Goal: Check status: Check status

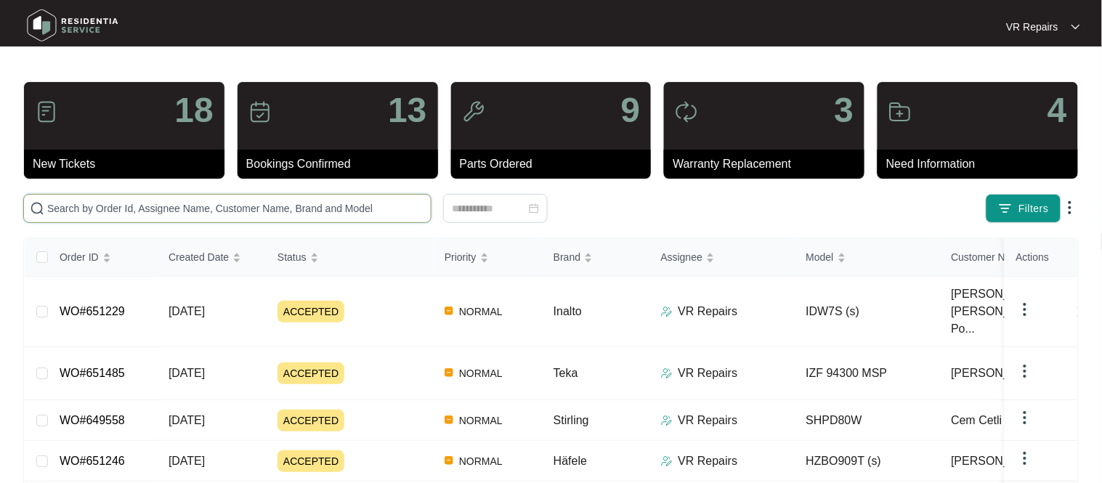
click at [114, 206] on input "text" at bounding box center [236, 209] width 378 height 16
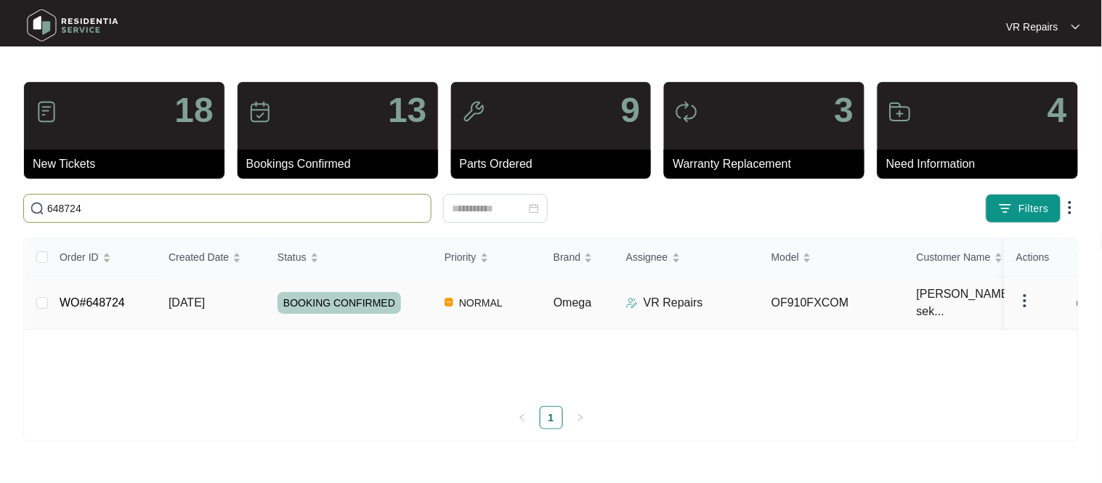
type input "648724"
click at [123, 299] on link "WO#648724" at bounding box center [92, 302] width 65 height 12
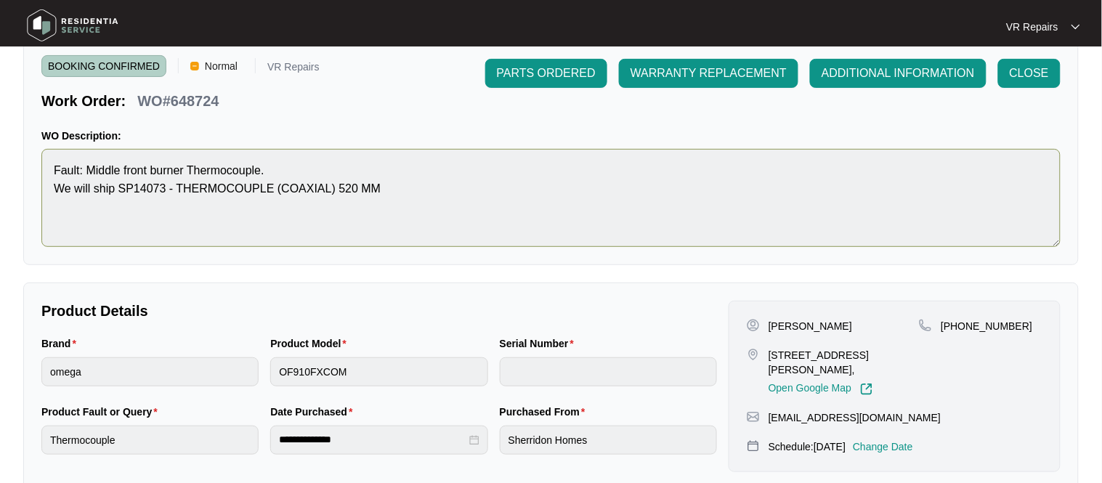
scroll to position [54, 0]
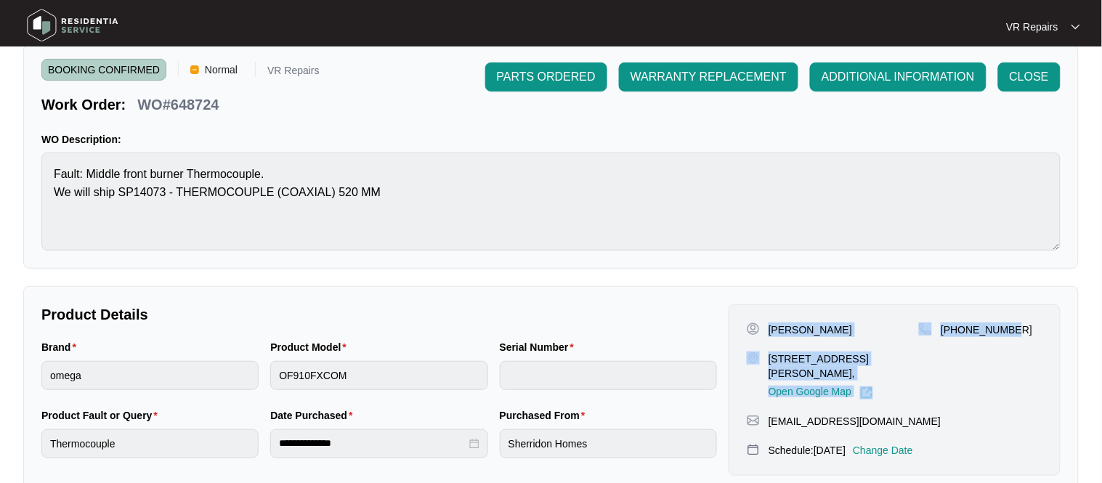
drag, startPoint x: 774, startPoint y: 335, endPoint x: 1024, endPoint y: 337, distance: 250.6
click at [1031, 337] on div "[PERSON_NAME] [STREET_ADDRESS][PERSON_NAME], Open Google Map [PHONE_NUMBER]" at bounding box center [895, 361] width 296 height 77
copy div "[PERSON_NAME] [STREET_ADDRESS][PERSON_NAME], Open Google Map [PHONE_NUMBER]"
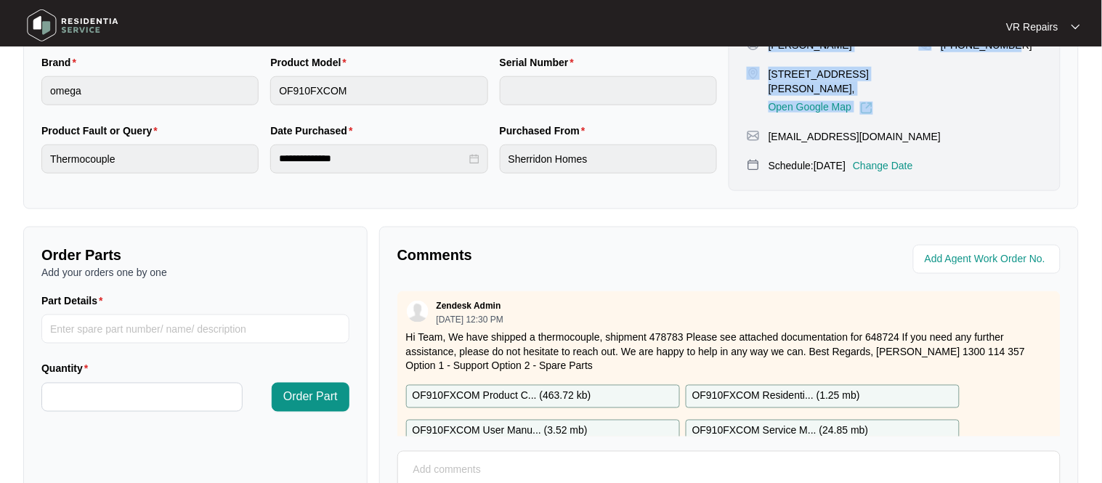
scroll to position [481, 0]
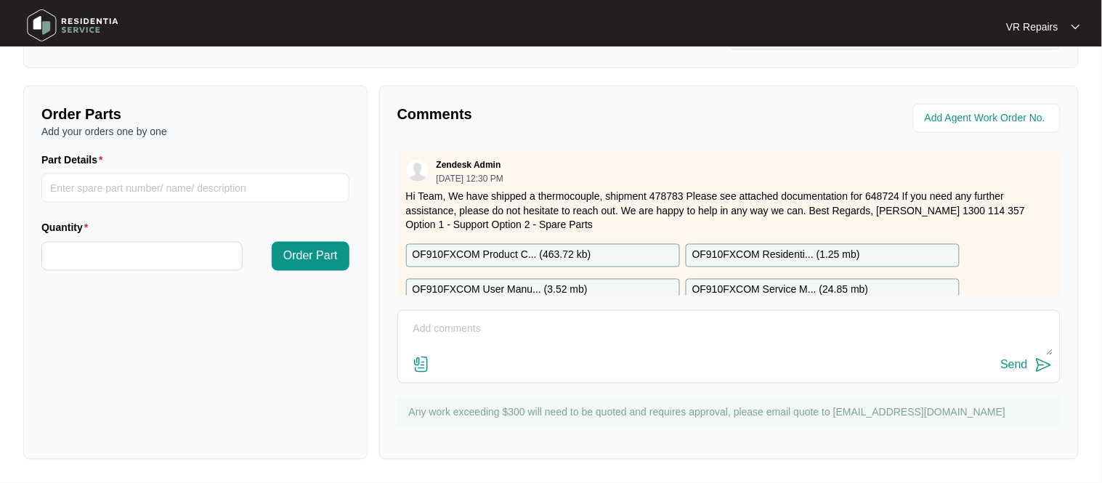
click at [456, 310] on div "Send" at bounding box center [728, 346] width 663 height 73
click at [456, 327] on textarea at bounding box center [728, 337] width 647 height 38
paste textarea "Replaced middle front burner thermocouple"
type textarea "Replaced middle front burner thermocouple refer to invoice number 2525"
click at [1029, 364] on button "Send" at bounding box center [1027, 366] width 52 height 20
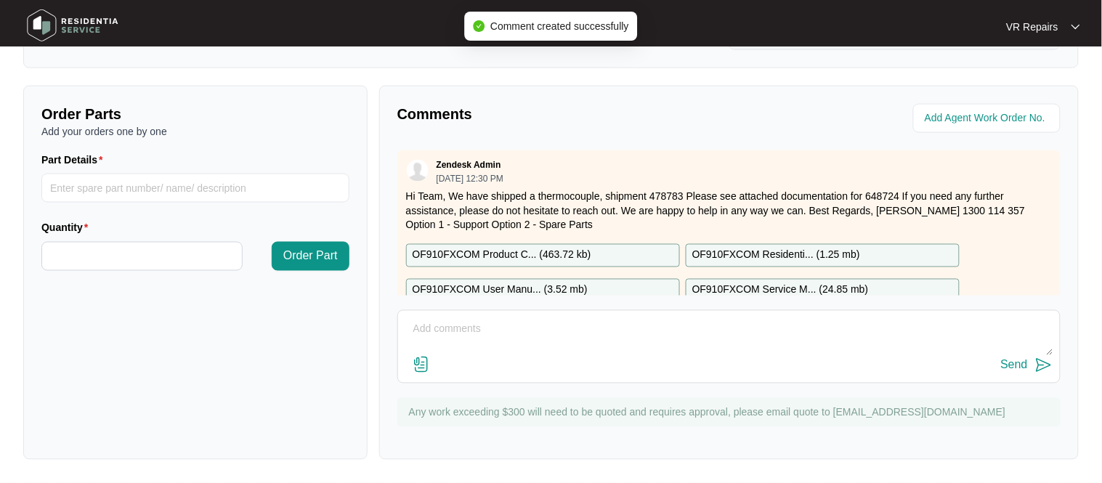
click at [692, 203] on p "Hi Team, We have shipped a thermocouple, shipment 478783 Please see attached do…" at bounding box center [729, 211] width 646 height 44
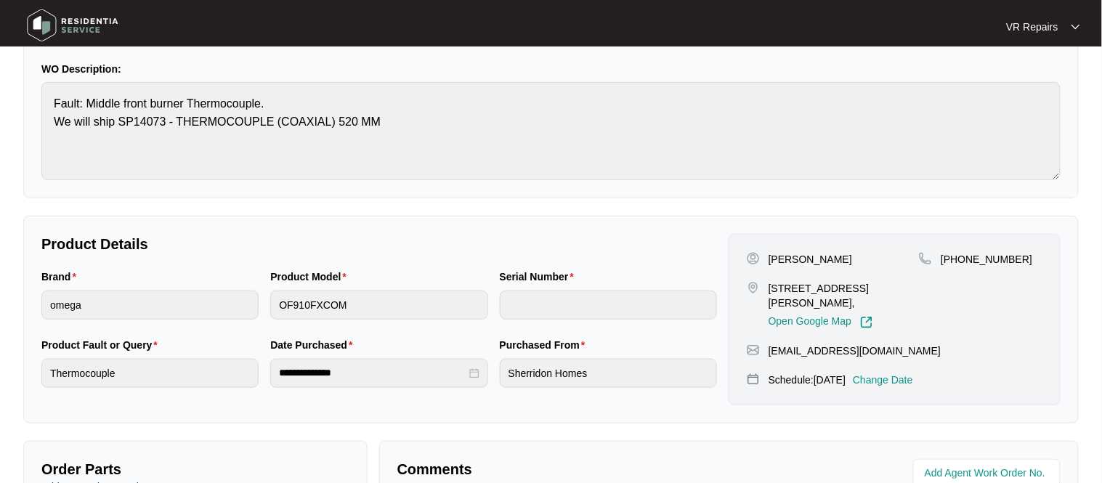
scroll to position [0, 0]
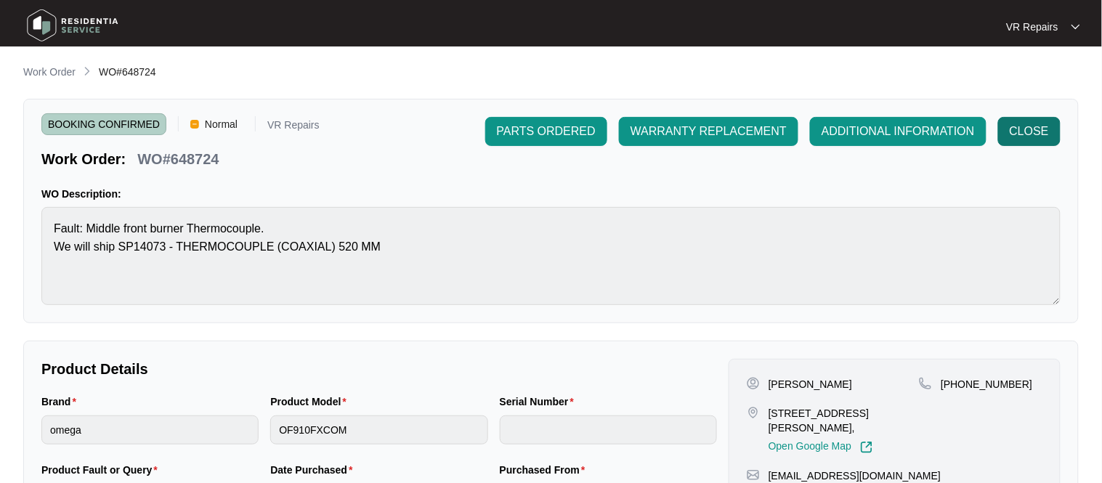
click at [1007, 134] on button "CLOSE" at bounding box center [1029, 131] width 62 height 29
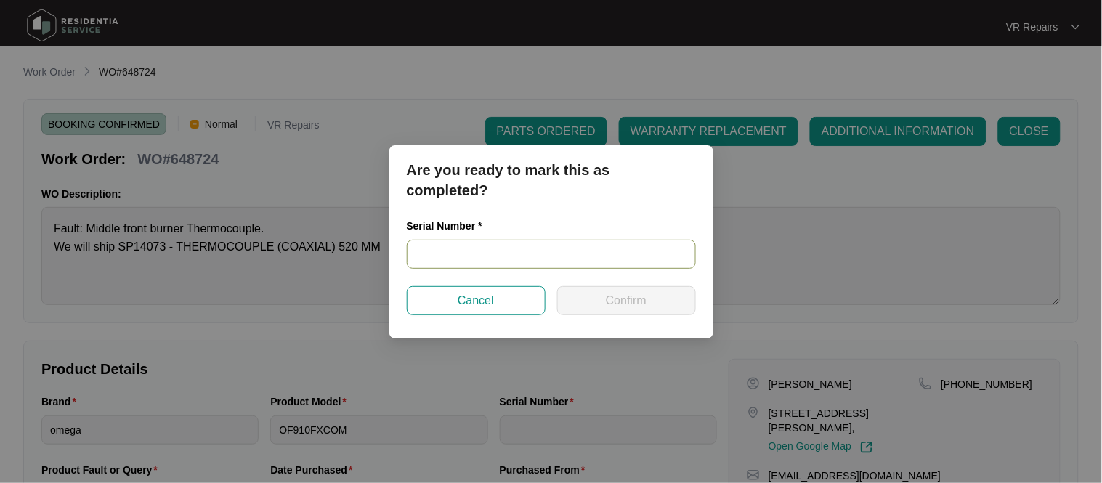
click at [471, 254] on input "text" at bounding box center [551, 254] width 289 height 29
paste input "V00045732409000166"
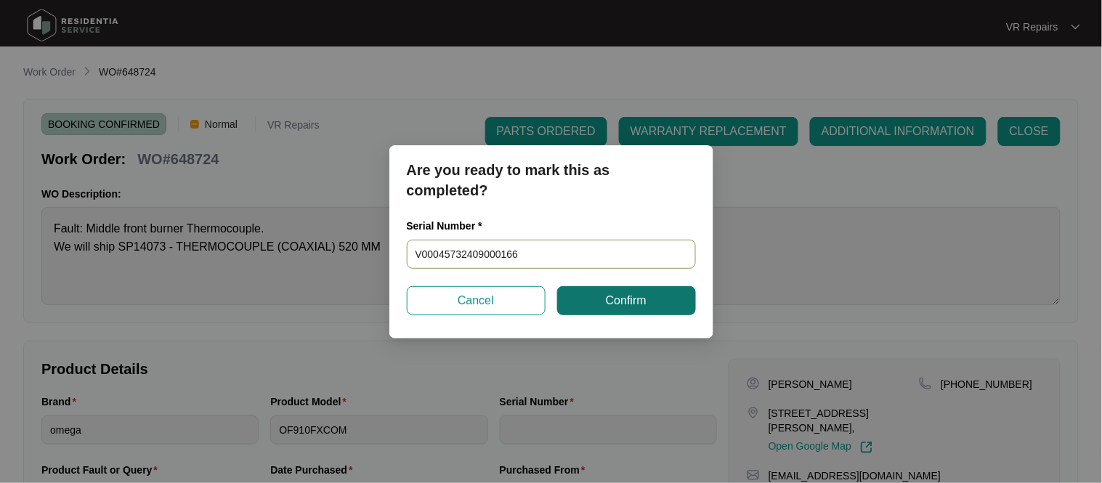
type input "V00045732409000166"
click at [629, 306] on span "Confirm" at bounding box center [626, 300] width 41 height 17
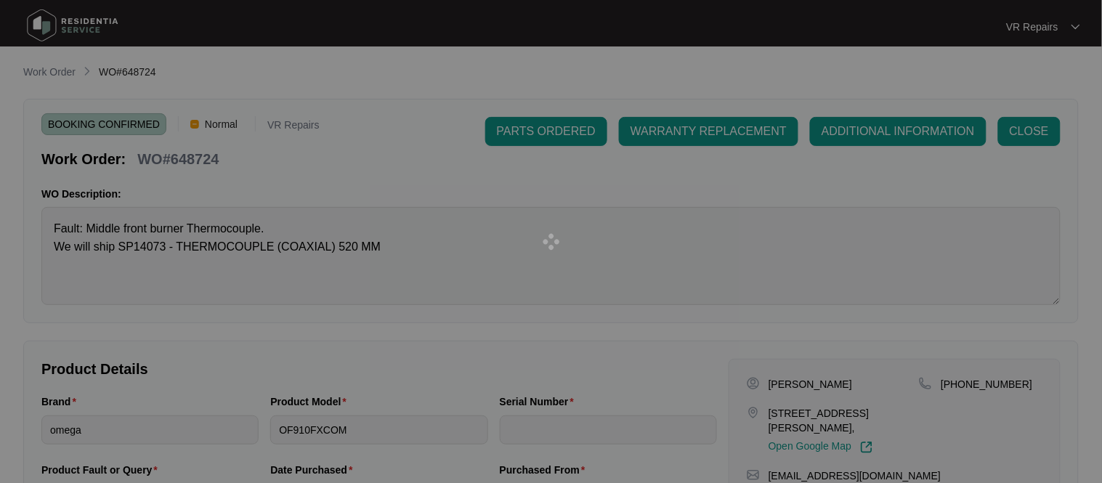
type input "V00045732409000166"
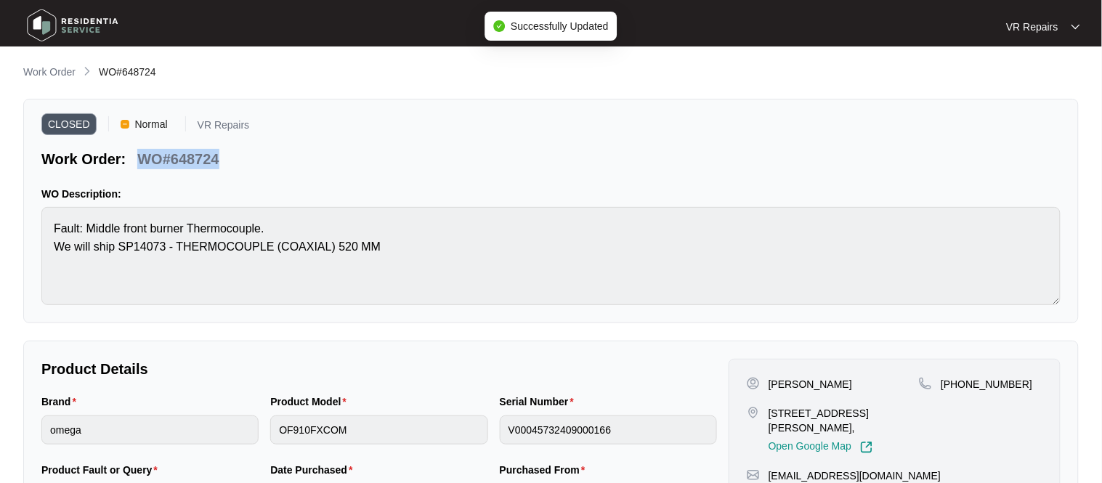
drag, startPoint x: 220, startPoint y: 158, endPoint x: 145, endPoint y: 158, distance: 75.6
click at [145, 158] on div "WO#648724" at bounding box center [177, 156] width 93 height 25
copy p "WO#648724"
click at [39, 69] on p "Work Order" at bounding box center [49, 72] width 52 height 15
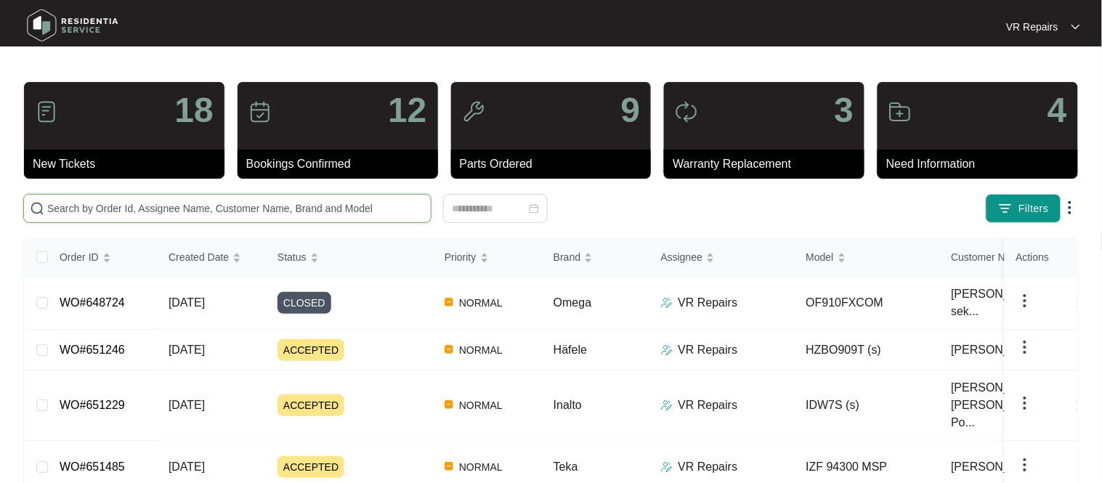
click at [147, 201] on input "text" at bounding box center [236, 209] width 378 height 16
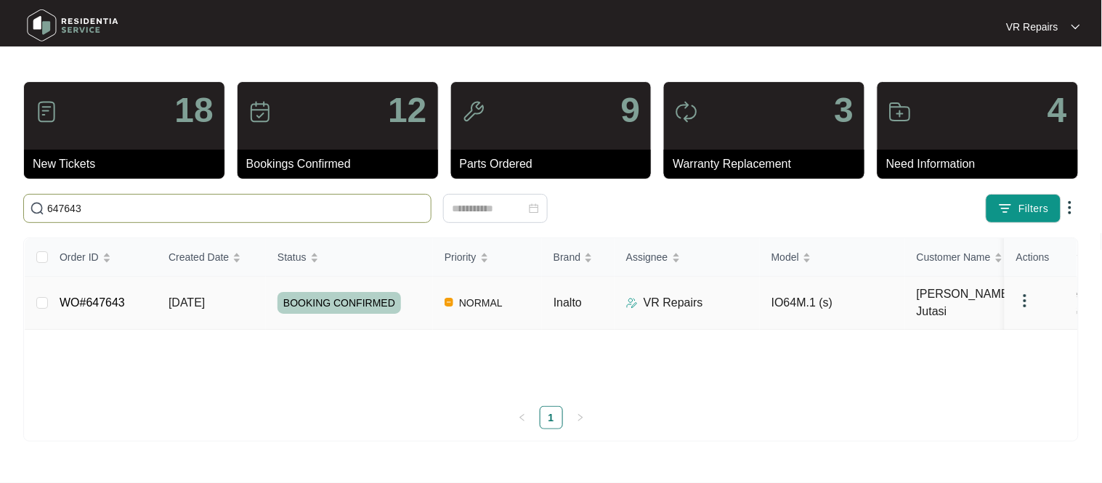
type input "647643"
click at [108, 296] on link "WO#647643" at bounding box center [92, 302] width 65 height 12
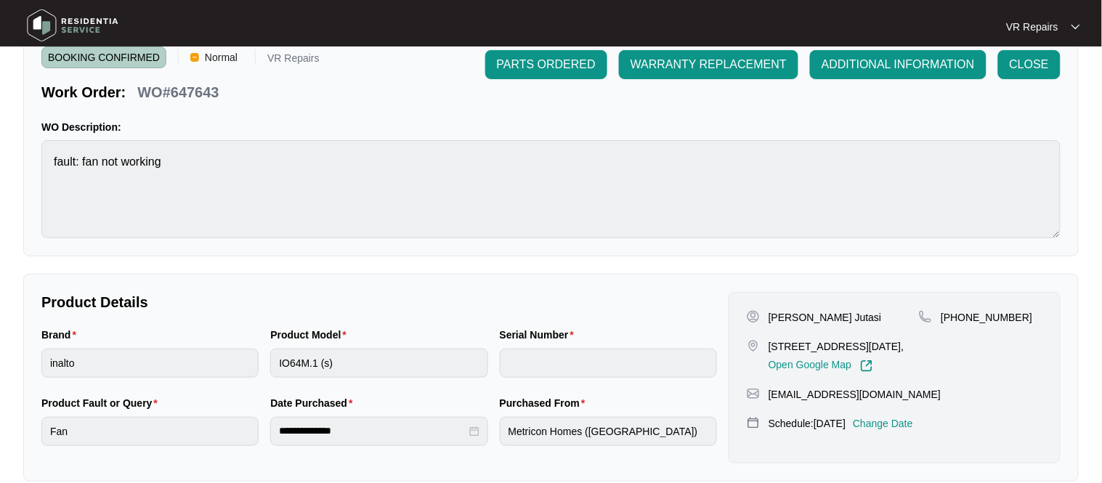
scroll to position [73, 0]
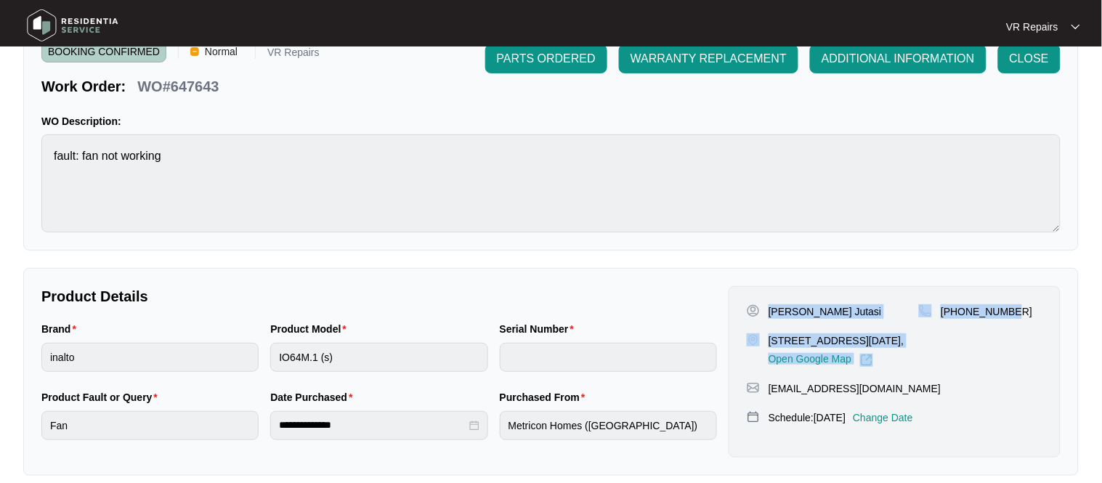
drag, startPoint x: 769, startPoint y: 312, endPoint x: 1022, endPoint y: 314, distance: 252.8
click at [1022, 314] on div "[PERSON_NAME] Jutasi [STREET_ADDRESS][DATE], Open Google Map [PHONE_NUMBER]" at bounding box center [895, 335] width 296 height 62
copy div "[PERSON_NAME] Jutasi [STREET_ADDRESS][DATE], Open Google Map [PHONE_NUMBER]"
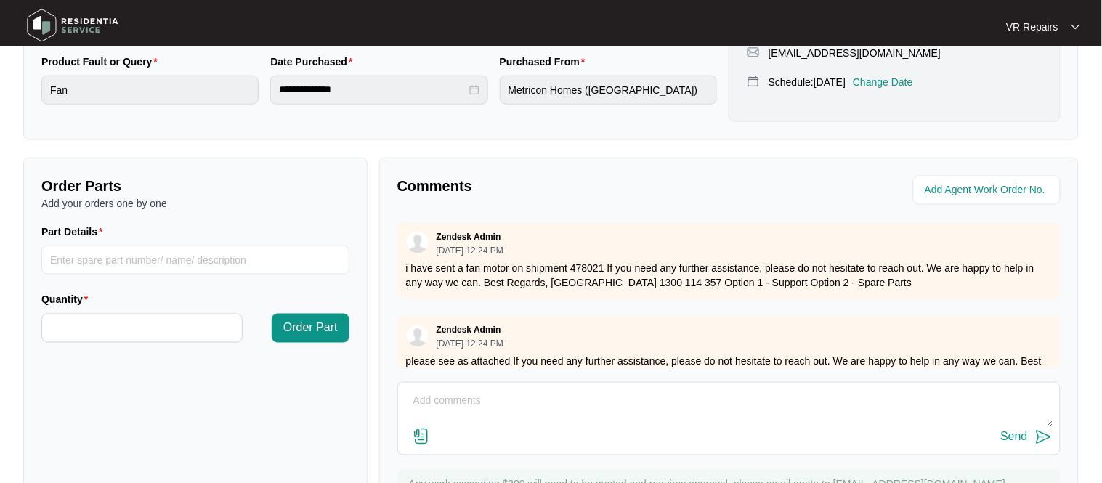
scroll to position [481, 0]
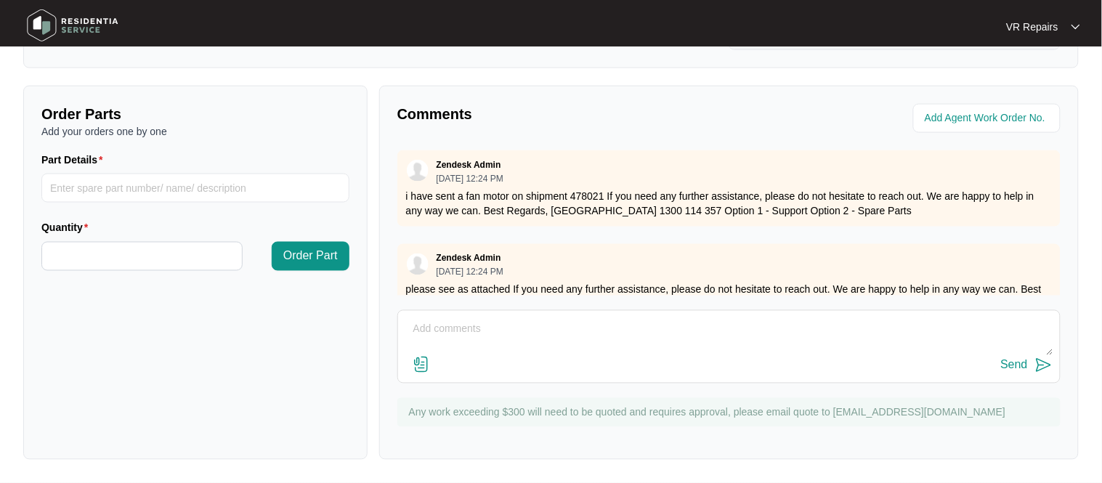
click at [486, 321] on textarea at bounding box center [728, 337] width 647 height 38
type textarea "Replaced oven fan motor, refer to invoice number 2526"
click at [1032, 371] on button "Send" at bounding box center [1027, 366] width 52 height 20
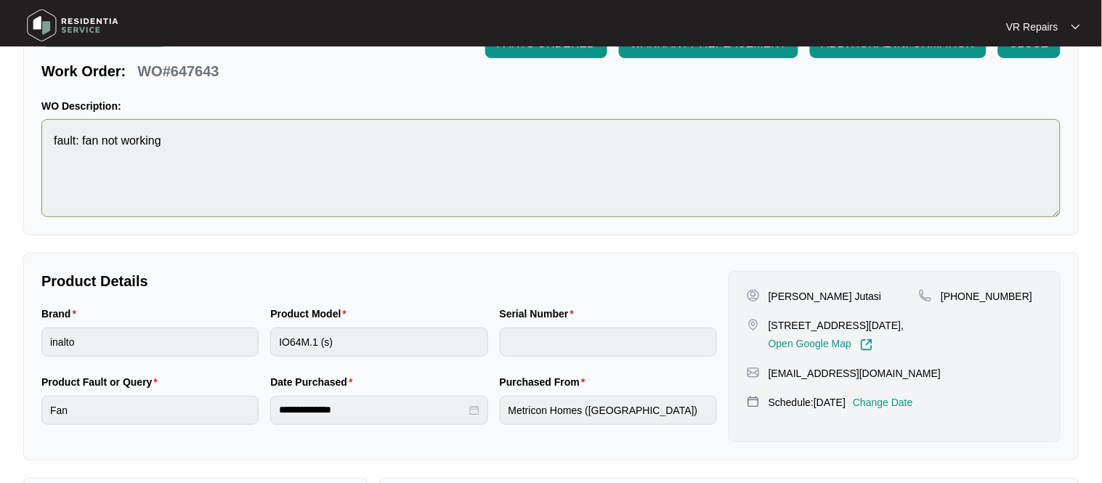
scroll to position [0, 0]
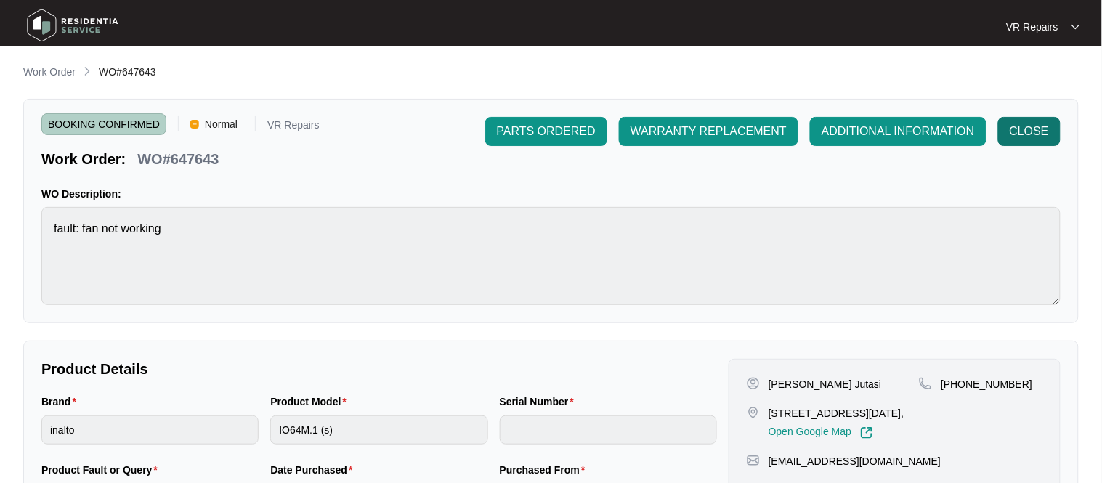
click at [1027, 123] on span "CLOSE" at bounding box center [1029, 131] width 39 height 17
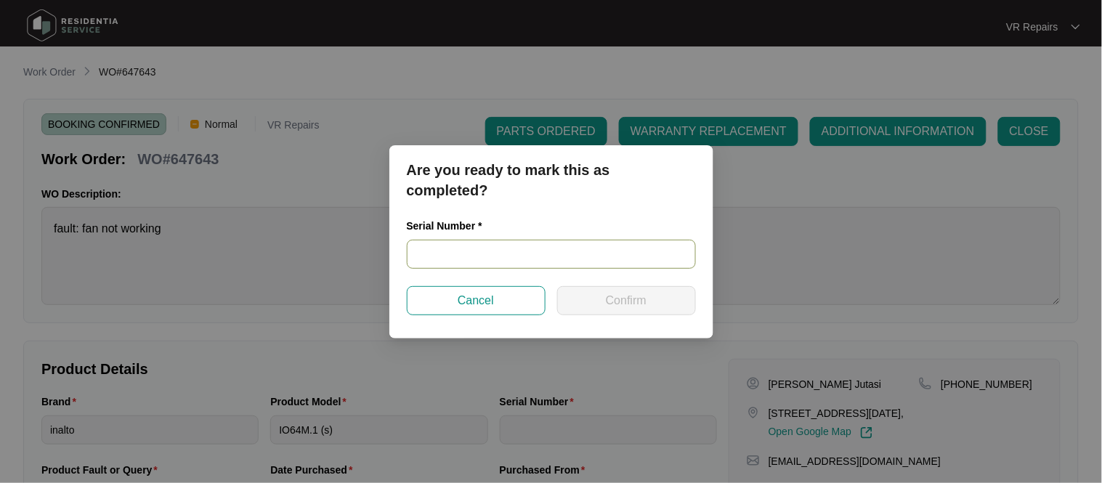
click at [447, 252] on input "text" at bounding box center [551, 254] width 289 height 29
paste input "91215300063"
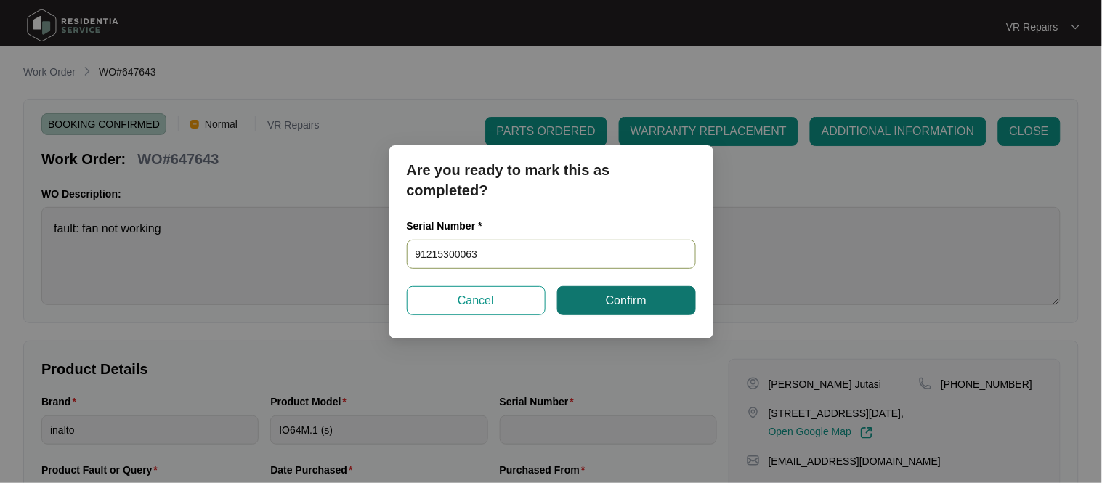
type input "91215300063"
click at [584, 296] on button "Confirm" at bounding box center [626, 300] width 139 height 29
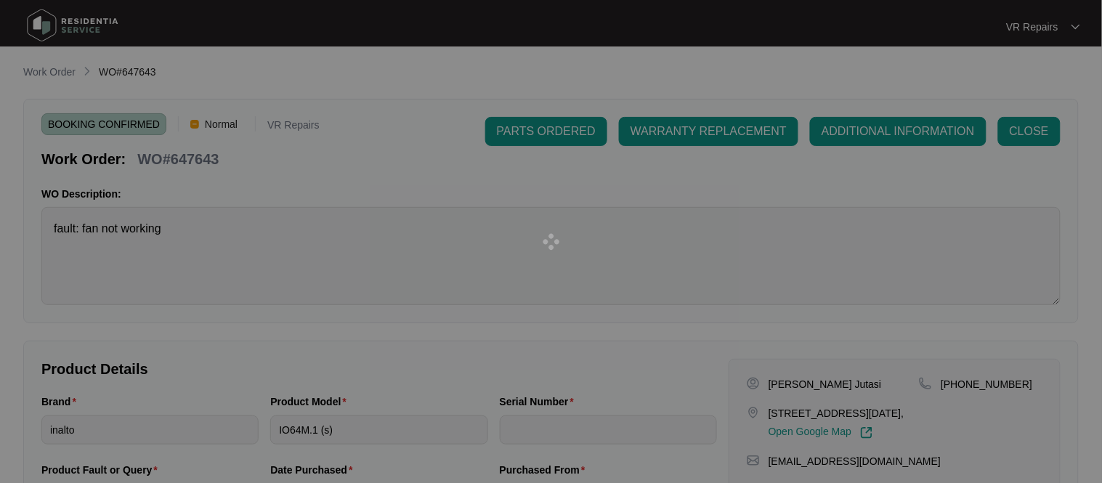
type input "91215300063"
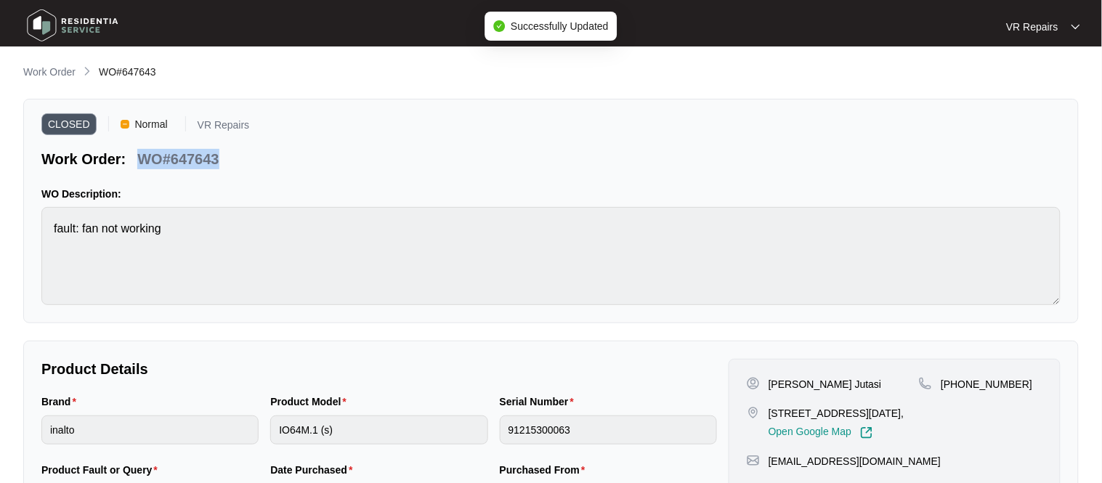
drag, startPoint x: 220, startPoint y: 157, endPoint x: 141, endPoint y: 156, distance: 79.2
click at [141, 156] on div "WO#647643" at bounding box center [177, 156] width 93 height 25
copy p "WO#647643"
click at [35, 72] on p "Work Order" at bounding box center [49, 72] width 52 height 15
